Goal: Task Accomplishment & Management: Manage account settings

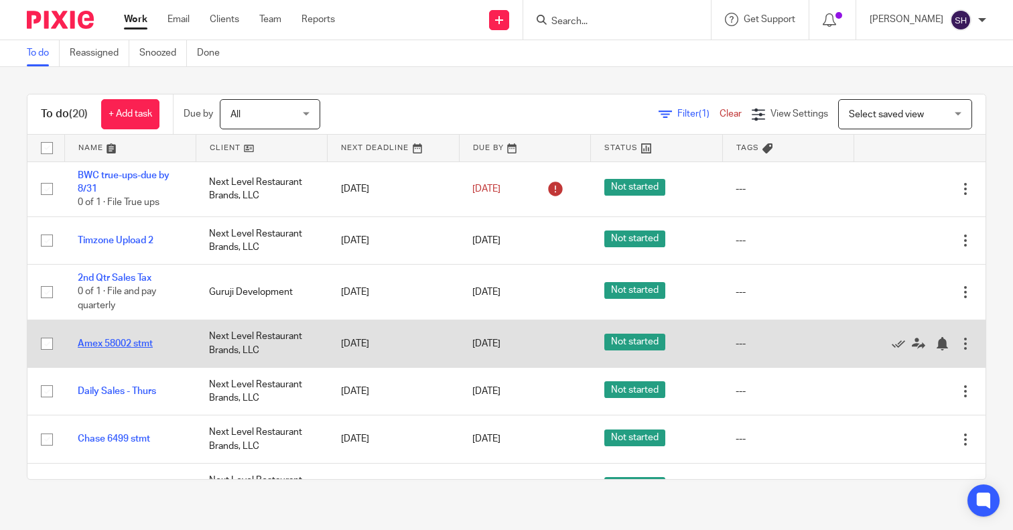
click at [131, 345] on link "Amex 58002 stmt" at bounding box center [115, 343] width 75 height 9
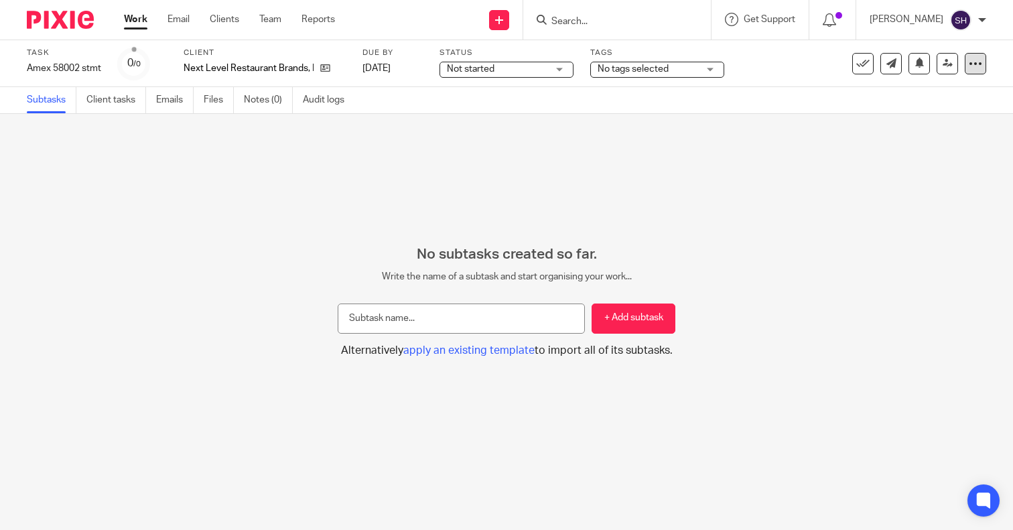
click at [969, 70] on icon at bounding box center [975, 63] width 13 height 13
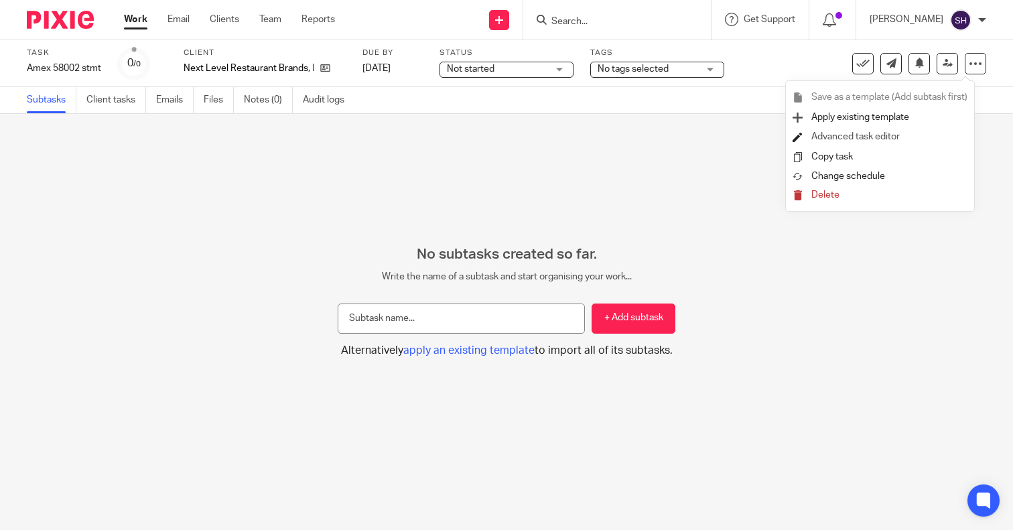
click at [861, 133] on link "Advanced task editor" at bounding box center [856, 136] width 88 height 9
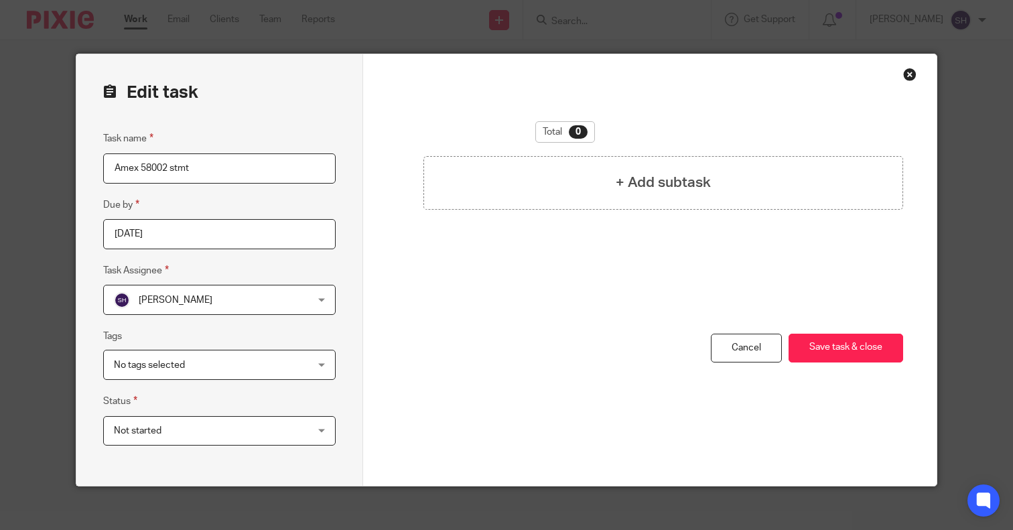
click at [231, 170] on input "Amex 58002 stmt" at bounding box center [219, 168] width 233 height 30
click at [188, 242] on input "2025-08-15" at bounding box center [219, 234] width 233 height 30
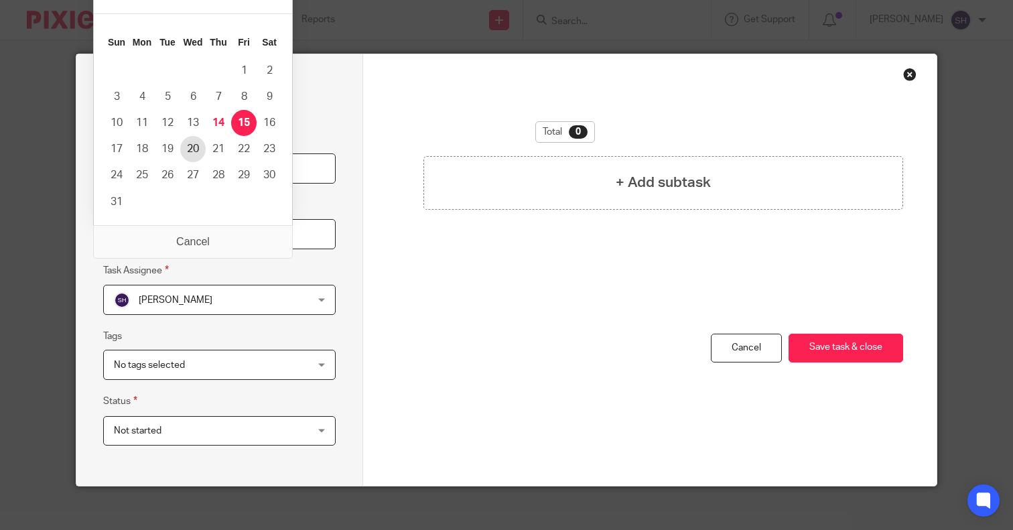
type input "[DATE]"
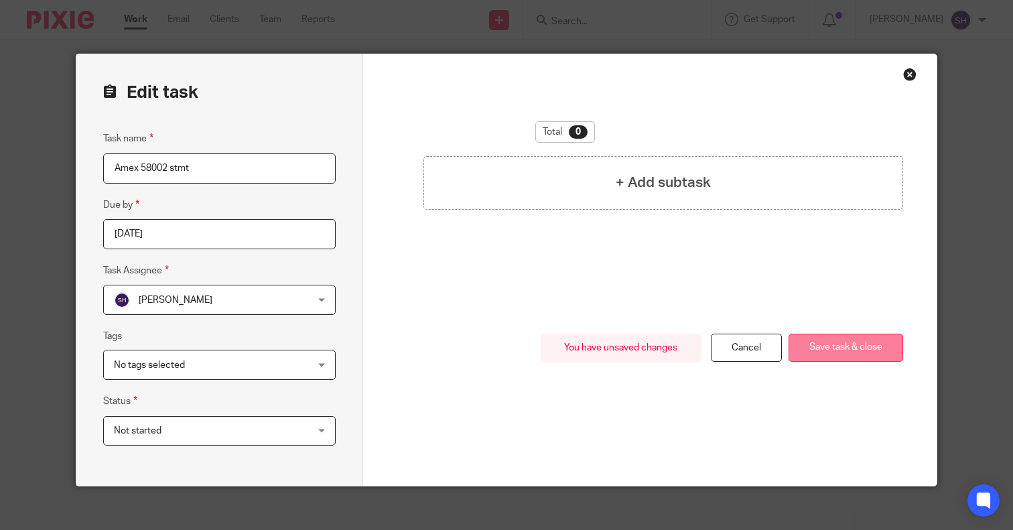
click at [810, 349] on button "Save task & close" at bounding box center [846, 348] width 115 height 29
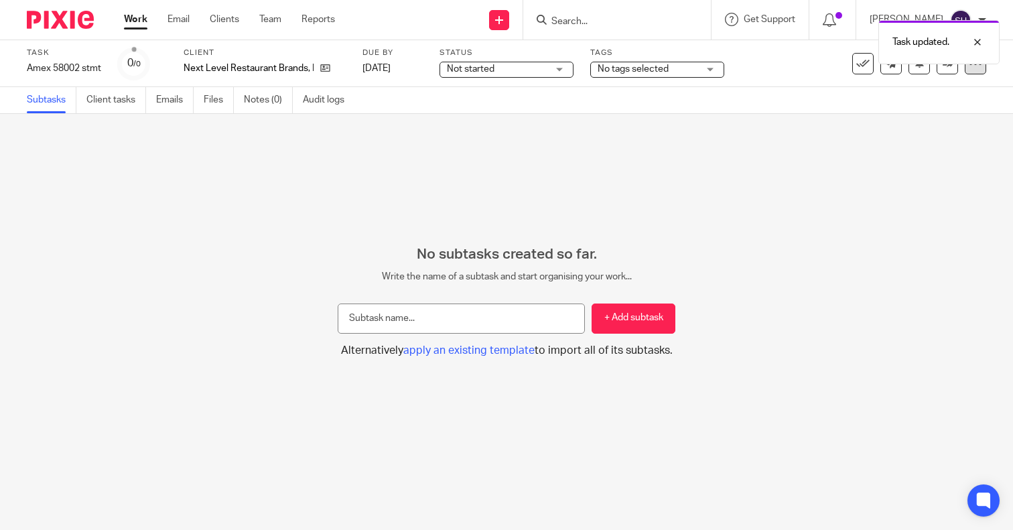
click at [968, 70] on div at bounding box center [975, 63] width 21 height 21
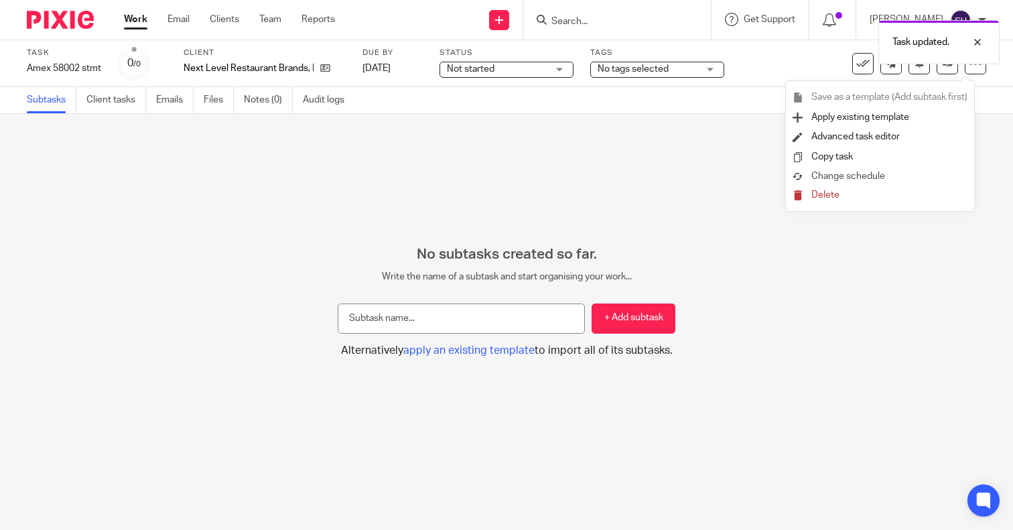
click at [852, 179] on span "Change schedule" at bounding box center [849, 176] width 74 height 9
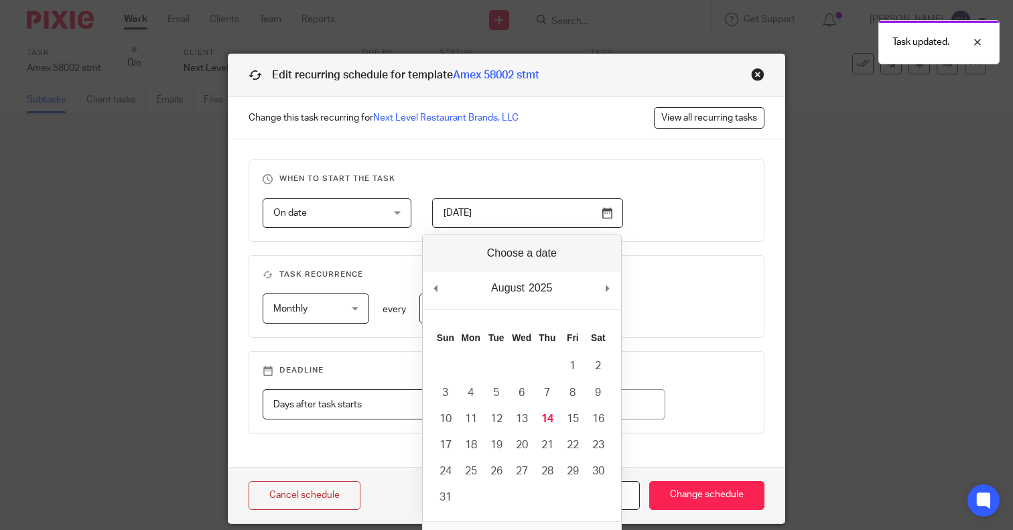
click at [552, 214] on input "2025-07-19" at bounding box center [527, 213] width 191 height 30
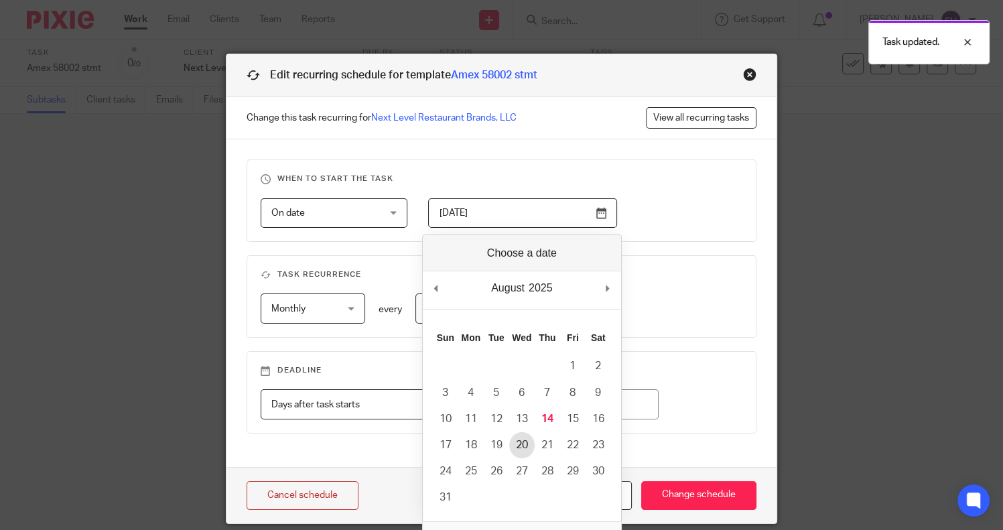
type input "2025-08-20"
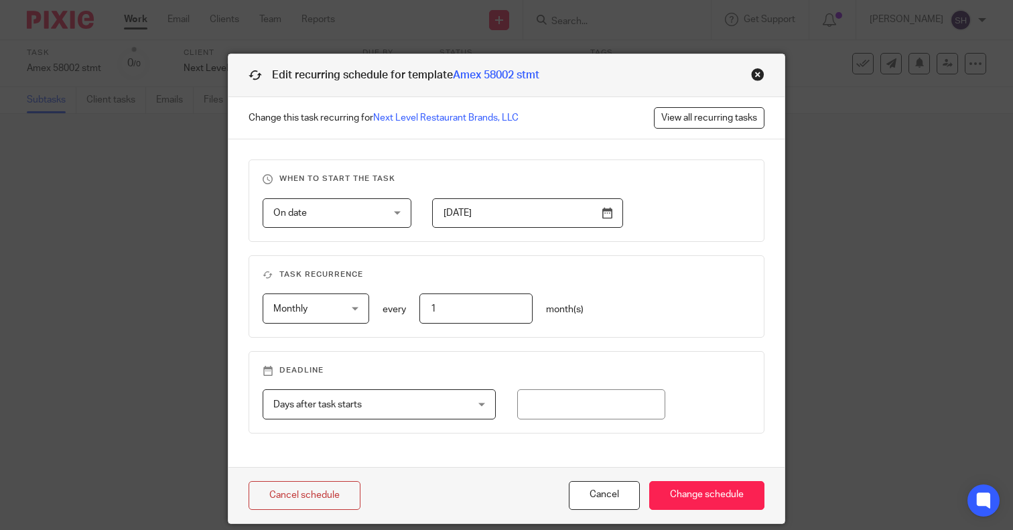
click at [492, 311] on input "1" at bounding box center [477, 309] width 114 height 30
click at [562, 405] on input "number" at bounding box center [591, 404] width 149 height 30
type input "1"
click at [701, 494] on input "Change schedule" at bounding box center [706, 495] width 115 height 29
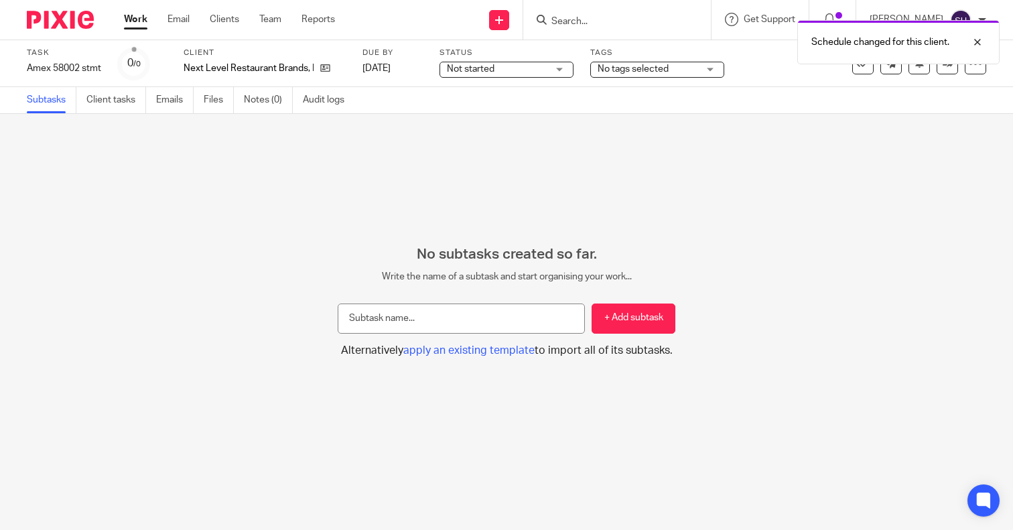
click at [133, 22] on link "Work" at bounding box center [135, 19] width 23 height 13
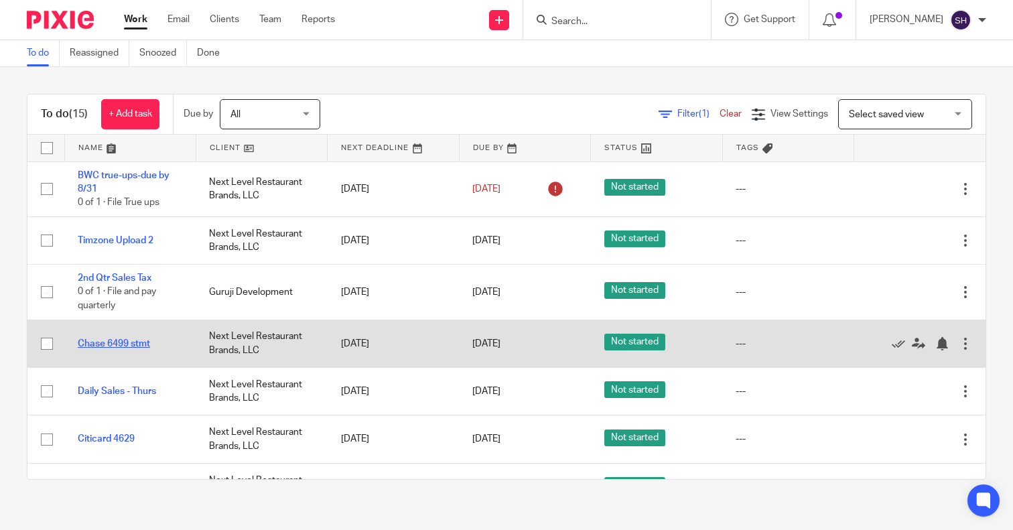
click at [133, 342] on link "Chase 6499 stmt" at bounding box center [114, 343] width 72 height 9
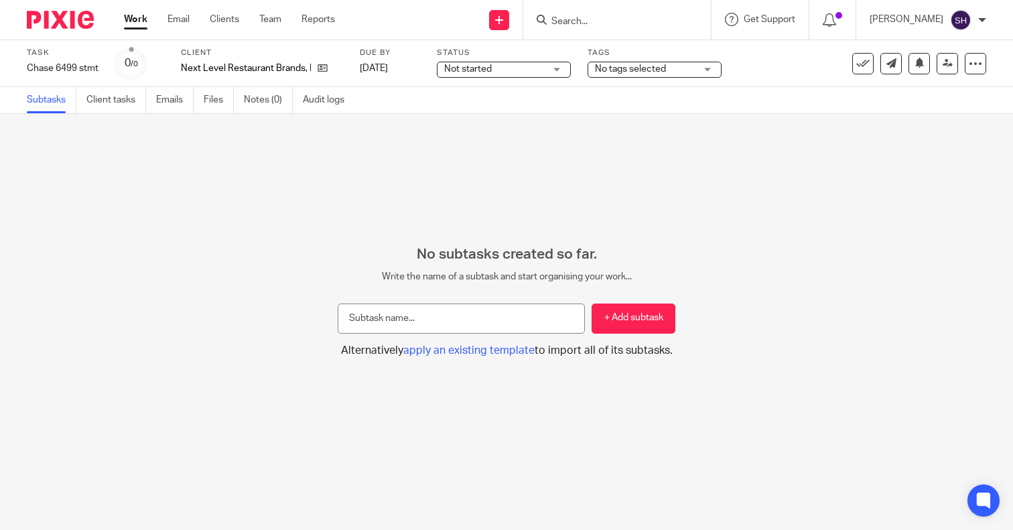
click at [970, 56] on div at bounding box center [975, 63] width 21 height 21
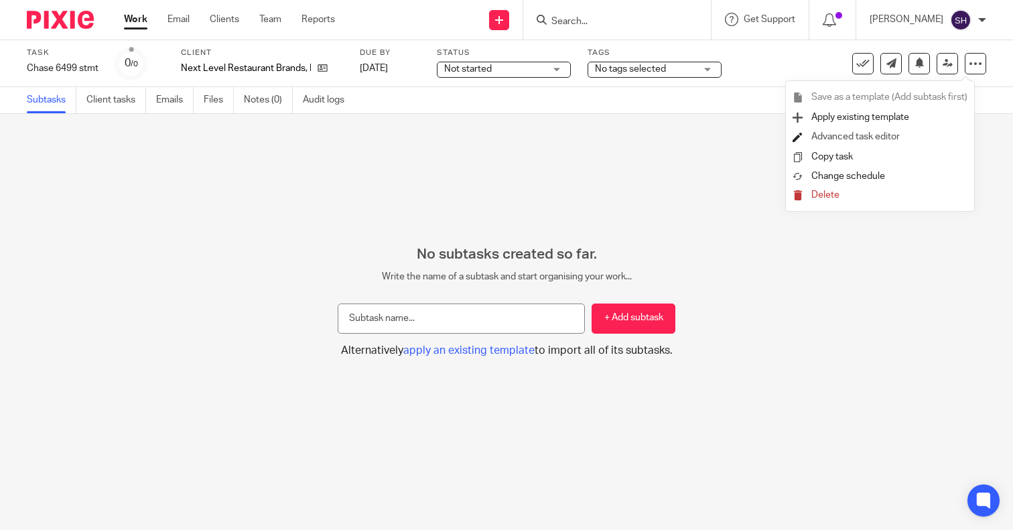
click at [881, 131] on li "Advanced task editor" at bounding box center [880, 136] width 175 height 19
click at [863, 136] on link "Advanced task editor" at bounding box center [856, 136] width 88 height 9
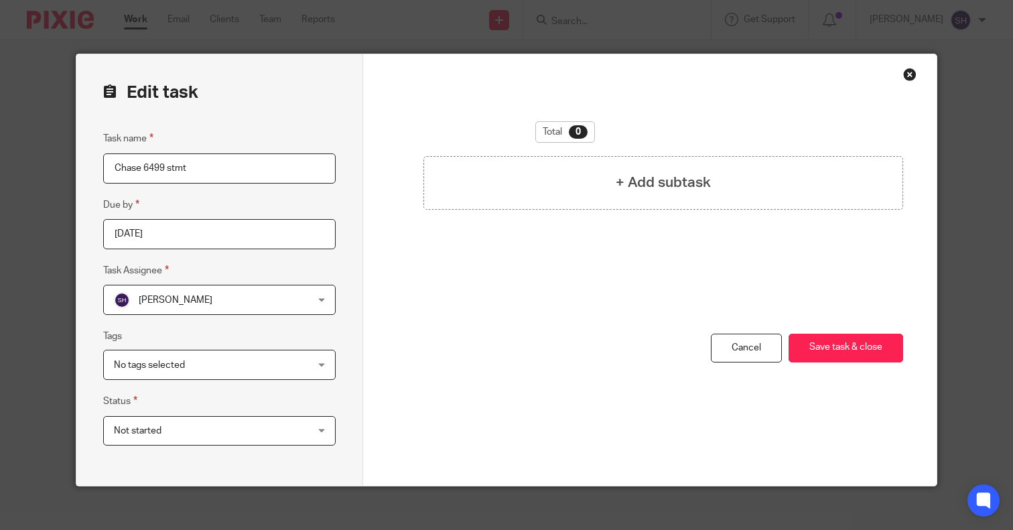
click at [214, 231] on input "2025-08-16" at bounding box center [219, 234] width 233 height 30
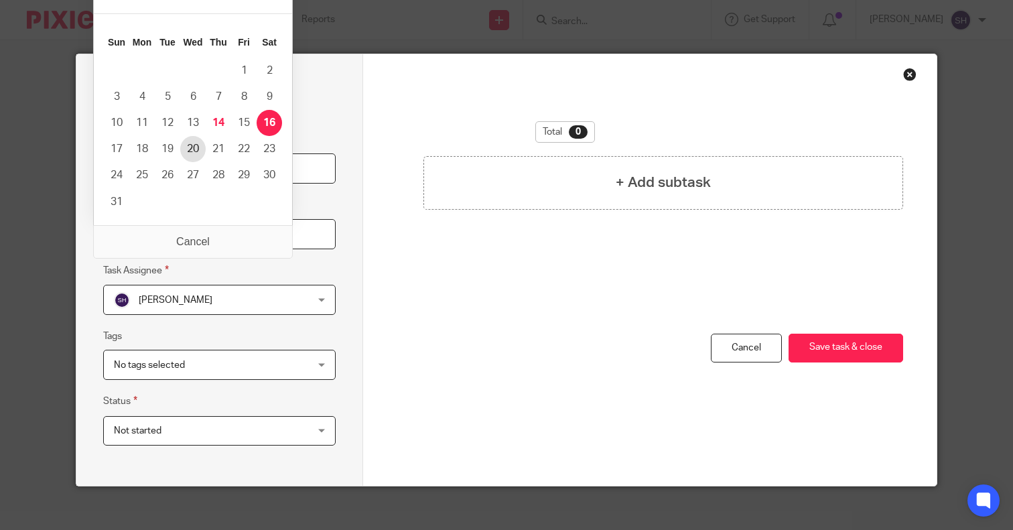
type input "[DATE]"
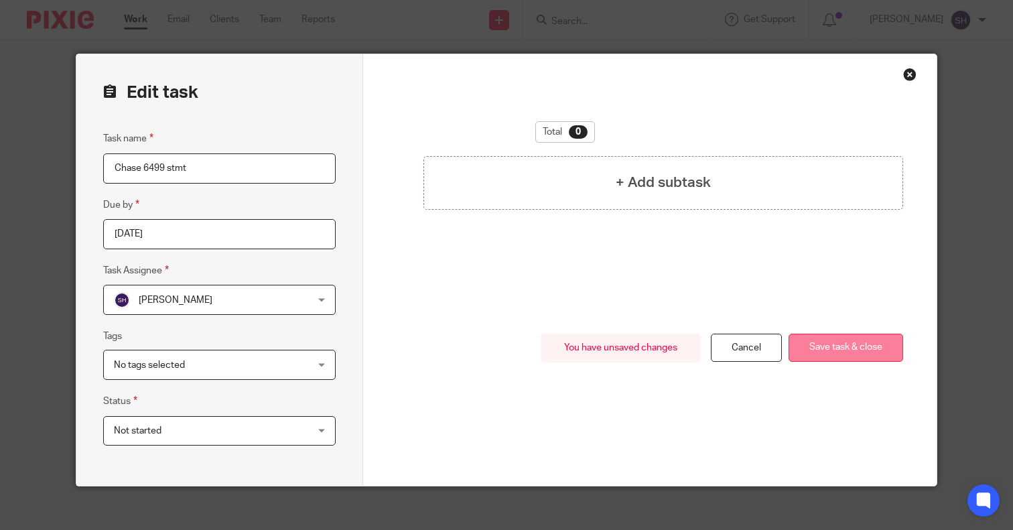
click at [815, 335] on button "Save task & close" at bounding box center [846, 348] width 115 height 29
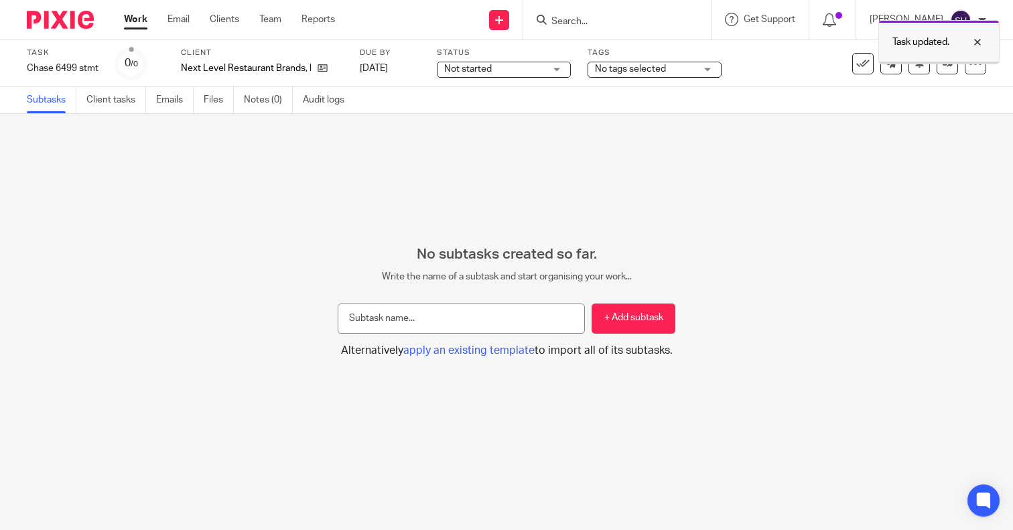
click at [970, 63] on div at bounding box center [939, 63] width 120 height 2
click at [970, 63] on icon at bounding box center [975, 63] width 13 height 13
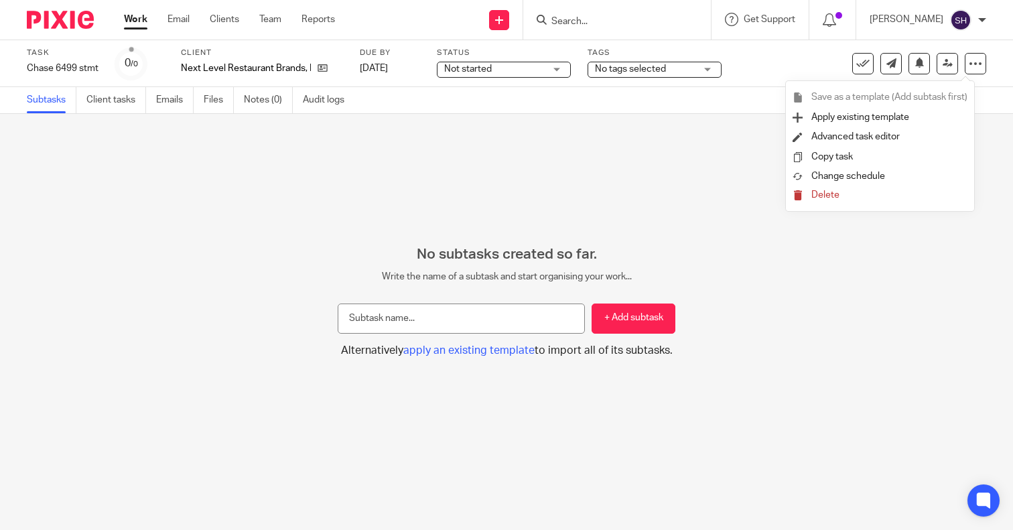
click at [877, 175] on span "Change schedule" at bounding box center [849, 176] width 74 height 9
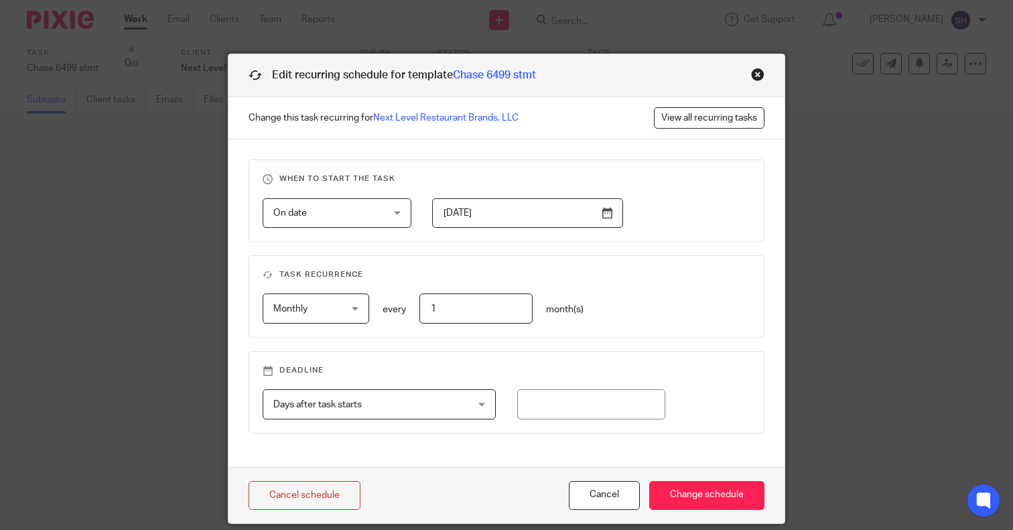
click at [506, 212] on input "[DATE]" at bounding box center [527, 213] width 191 height 30
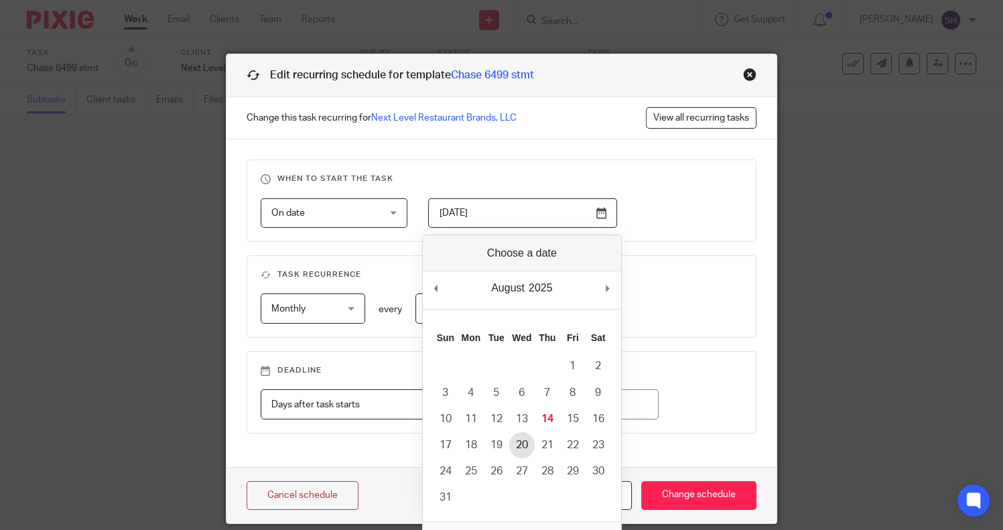
type input "[DATE]"
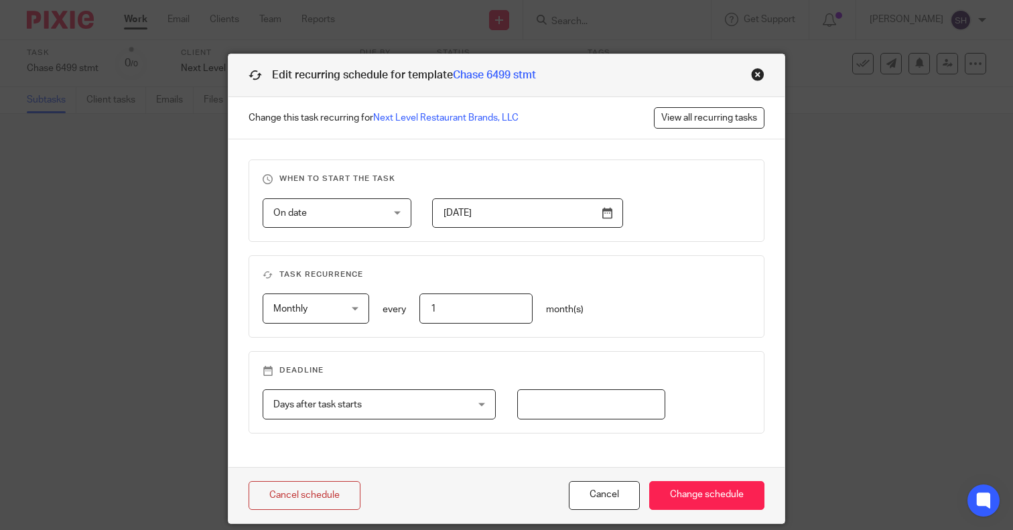
click at [560, 408] on input "number" at bounding box center [591, 404] width 149 height 30
type input "1"
click at [676, 478] on div "Cancel schedule Cancel Change schedule" at bounding box center [507, 495] width 556 height 56
click at [691, 485] on input "Change schedule" at bounding box center [706, 495] width 115 height 29
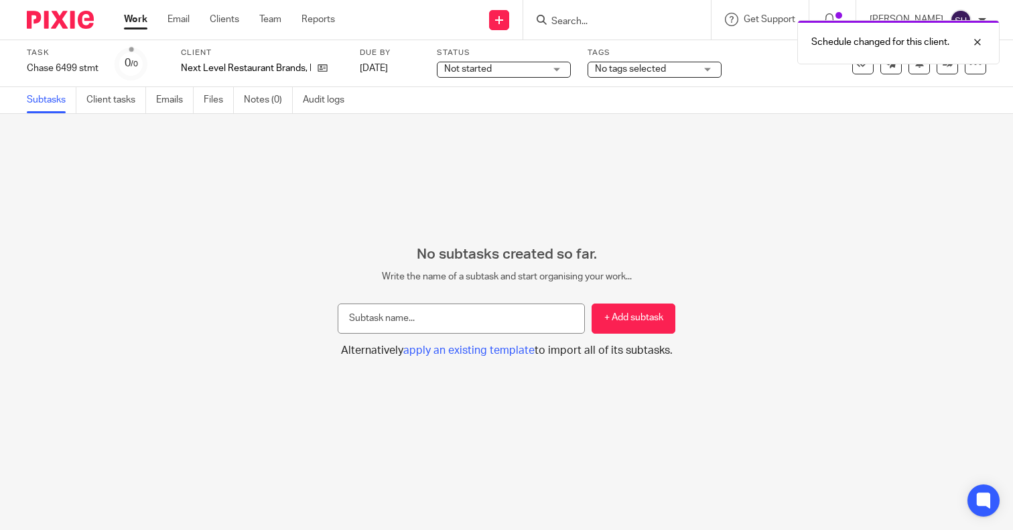
click at [137, 24] on link "Work" at bounding box center [135, 19] width 23 height 13
